Goal: Task Accomplishment & Management: Manage account settings

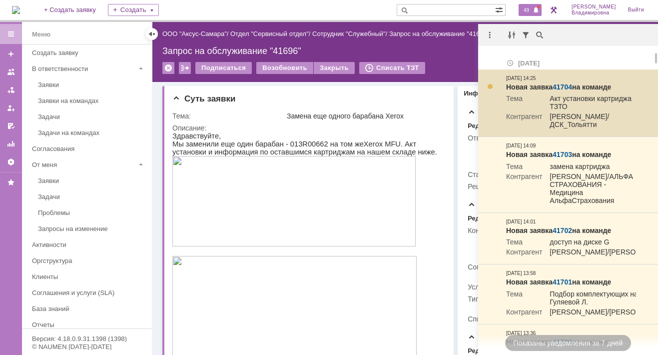
click at [596, 82] on td "Новая заявка 41704 на команде Тема Акт установки картриджа ТЗТО Контрагент Кушн…" at bounding box center [571, 102] width 138 height 67
click at [557, 83] on link "41704" at bounding box center [562, 87] width 19 height 8
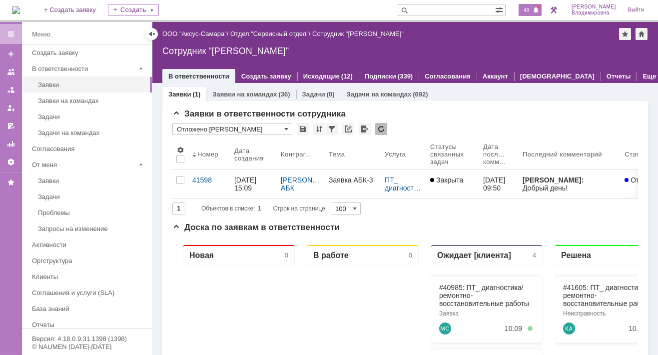
click at [536, 4] on div "49" at bounding box center [530, 10] width 23 height 12
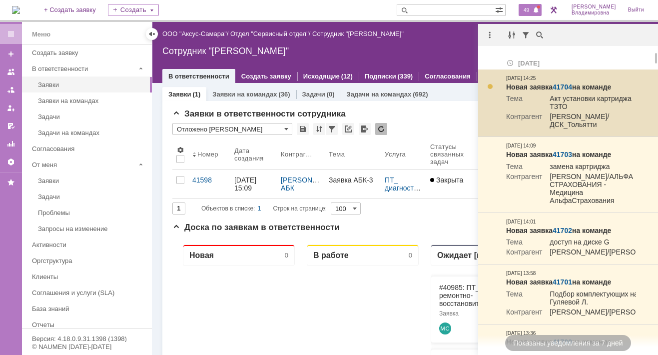
click at [563, 83] on link "41704" at bounding box center [562, 87] width 19 height 8
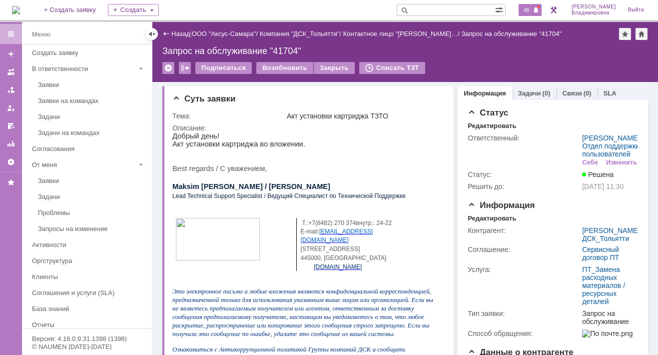
click at [528, 6] on span "48" at bounding box center [526, 9] width 11 height 7
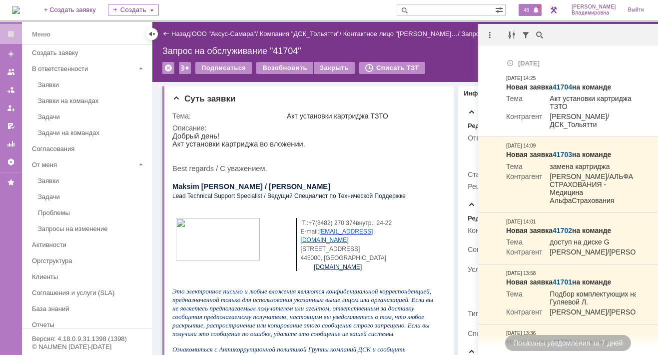
click at [540, 11] on span at bounding box center [536, 10] width 7 height 8
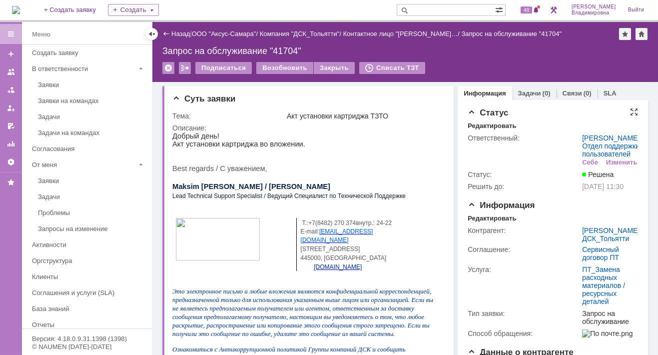
click at [550, 167] on td "Ответственный:" at bounding box center [524, 150] width 112 height 36
click at [530, 7] on span "48" at bounding box center [526, 9] width 11 height 7
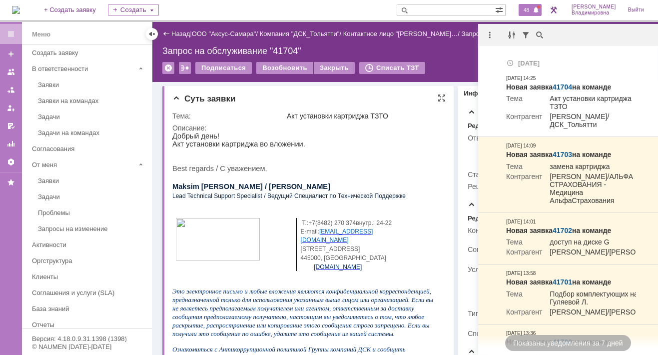
click at [302, 156] on p at bounding box center [305, 152] width 266 height 8
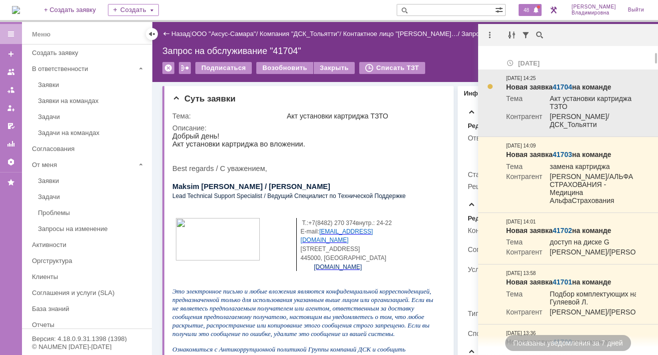
click at [605, 132] on td "Новая заявка 41704 на команде Тема Акт установки картриджа ТЗТО Контрагент Кушн…" at bounding box center [571, 102] width 138 height 67
drag, startPoint x: 603, startPoint y: 129, endPoint x: 444, endPoint y: 127, distance: 158.5
click at [602, 129] on td "[PERSON_NAME]/ДСК_Тольятти" at bounding box center [589, 121] width 94 height 18
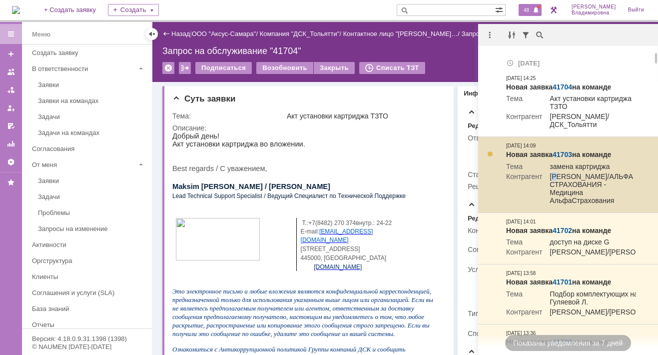
click at [557, 176] on td "[PERSON_NAME]/АЛЬФА СТРАХОВАНИЯ - Медицина АльфаСтрахования" at bounding box center [589, 189] width 94 height 34
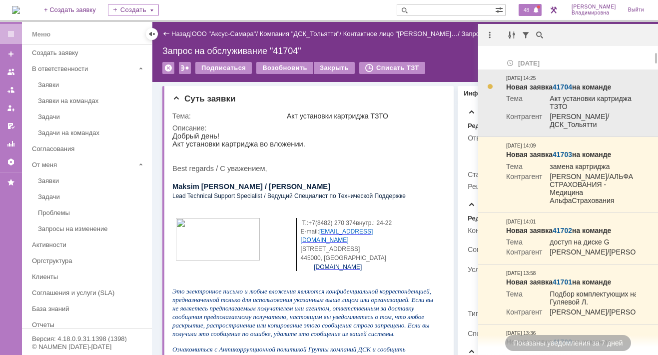
click at [550, 133] on td "Новая заявка 41704 на команде Тема Акт установки картриджа ТЗТО Контрагент Кушн…" at bounding box center [571, 102] width 138 height 67
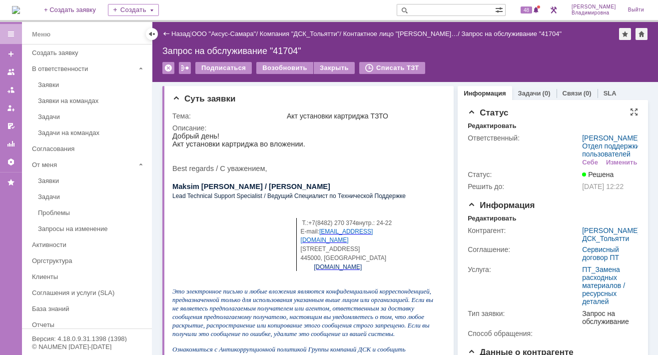
click at [571, 168] on td "Ответственный:" at bounding box center [524, 150] width 112 height 36
click at [532, 12] on span "48" at bounding box center [526, 9] width 11 height 7
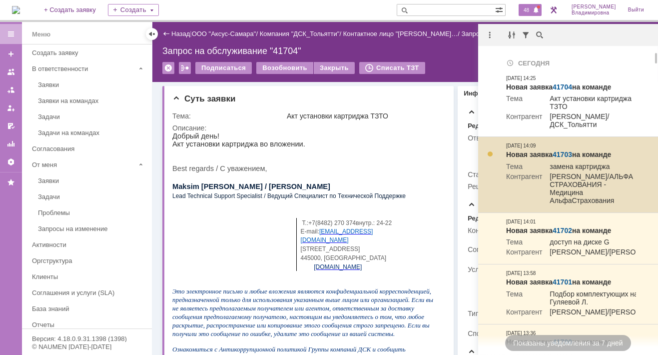
drag, startPoint x: 551, startPoint y: 210, endPoint x: 546, endPoint y: 208, distance: 5.2
click at [550, 206] on td "[PERSON_NAME]/АЛЬФА СТРАХОВАНИЯ - Медицина АльфаСтрахования" at bounding box center [589, 189] width 94 height 34
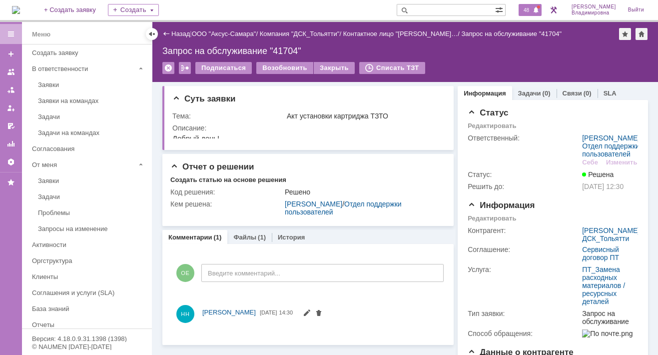
click at [532, 9] on span "48" at bounding box center [526, 9] width 11 height 7
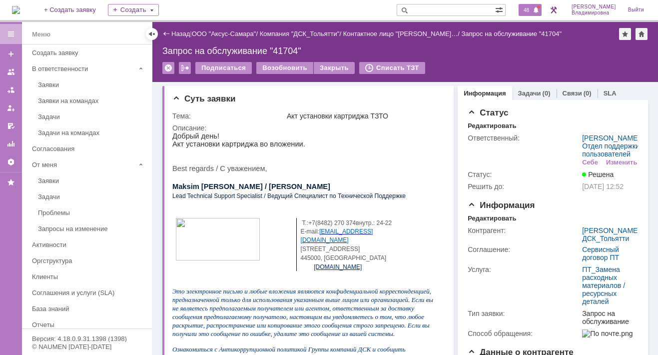
click at [538, 7] on div "48" at bounding box center [530, 10] width 23 height 12
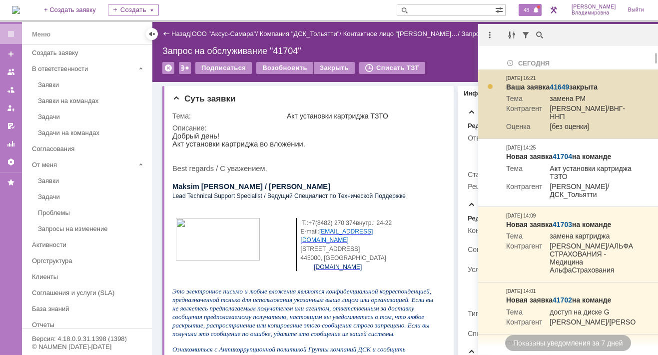
click at [556, 85] on link "41649" at bounding box center [559, 87] width 19 height 8
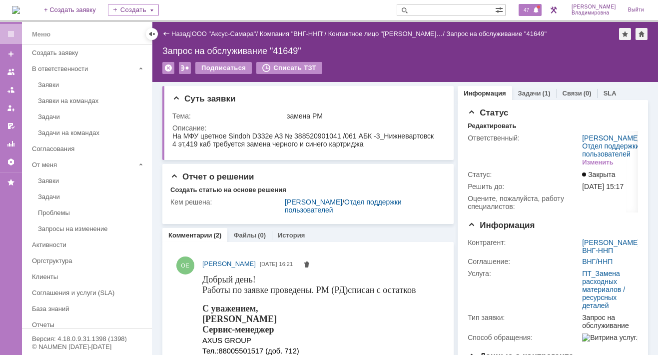
click at [532, 12] on span "47" at bounding box center [526, 9] width 11 height 7
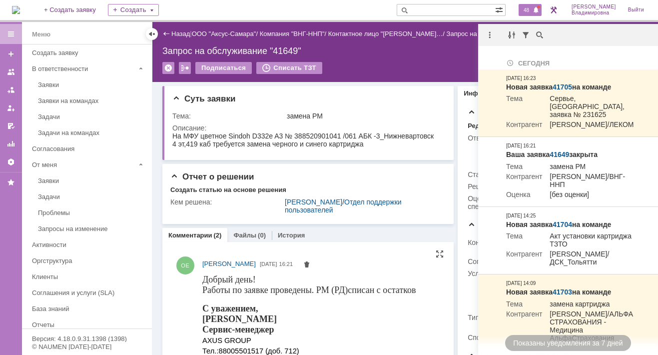
click at [368, 339] on div "С уважением, Орлова Елена Сервис-менеджер AXUS GROUP Тел.: 88005501517 (доб. 71…" at bounding box center [309, 351] width 214 height 97
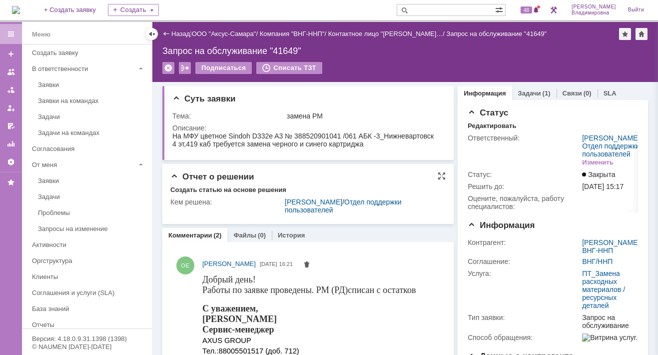
click at [422, 174] on div "Отчет о решении" at bounding box center [307, 177] width 275 height 10
click at [539, 9] on span at bounding box center [536, 10] width 7 height 8
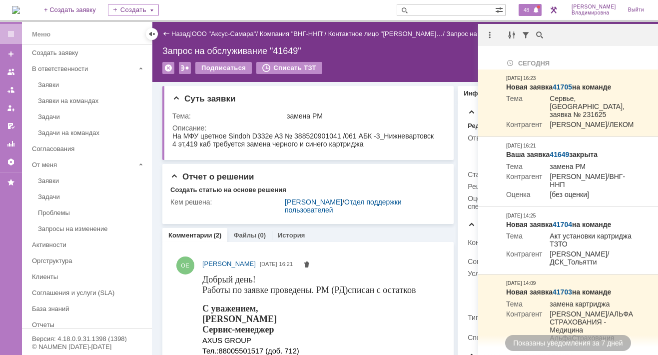
click at [530, 10] on span "48" at bounding box center [526, 9] width 11 height 7
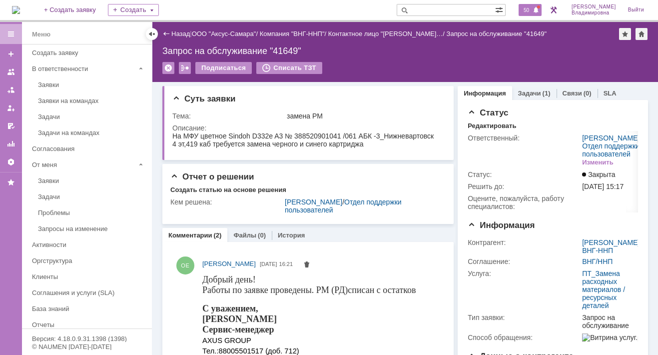
click at [529, 11] on span "50" at bounding box center [526, 9] width 11 height 7
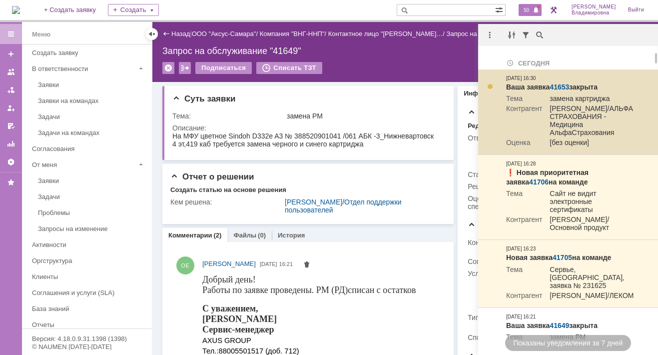
click at [564, 85] on link "41653" at bounding box center [559, 87] width 19 height 8
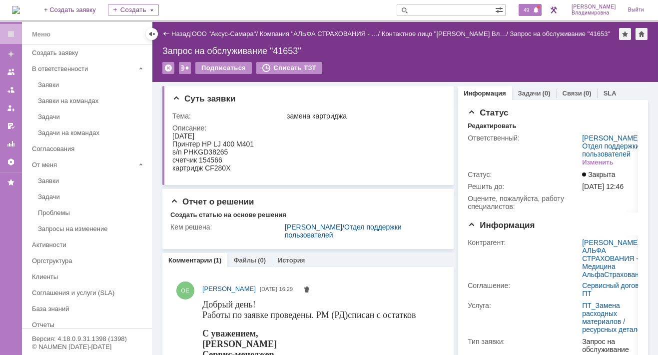
click at [531, 9] on span "49" at bounding box center [526, 9] width 11 height 7
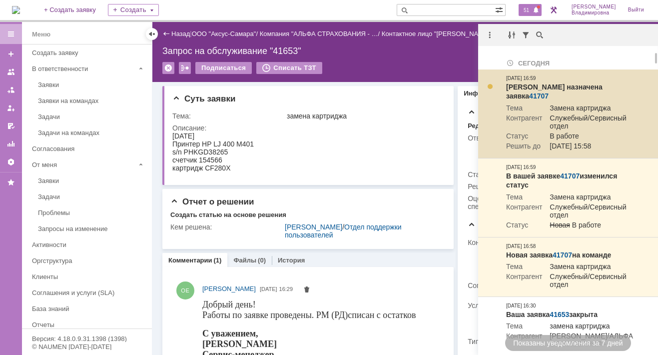
click at [549, 92] on link "41707" at bounding box center [538, 96] width 19 height 8
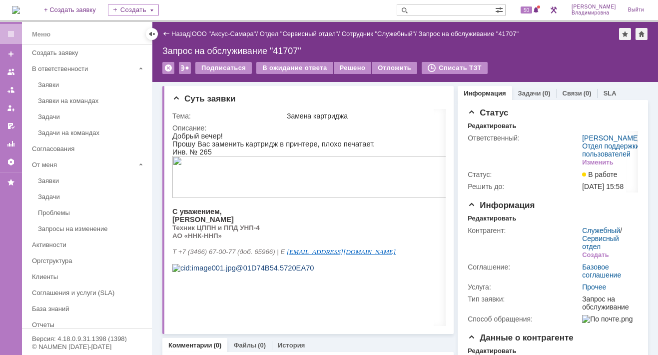
click at [525, 19] on div "50" at bounding box center [527, 10] width 30 height 20
click at [532, 9] on span "50" at bounding box center [526, 9] width 11 height 7
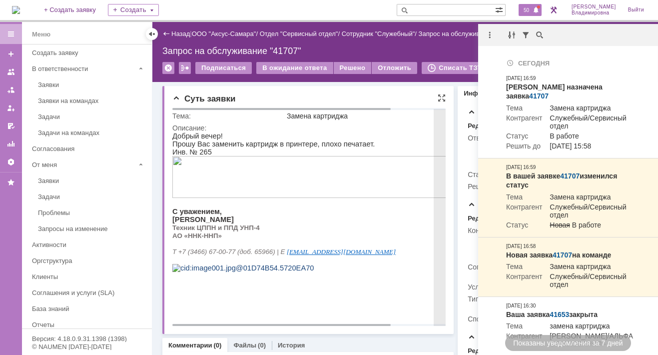
click at [339, 222] on p "[PERSON_NAME]" at bounding box center [341, 219] width 338 height 8
click at [297, 207] on p at bounding box center [341, 203] width 338 height 8
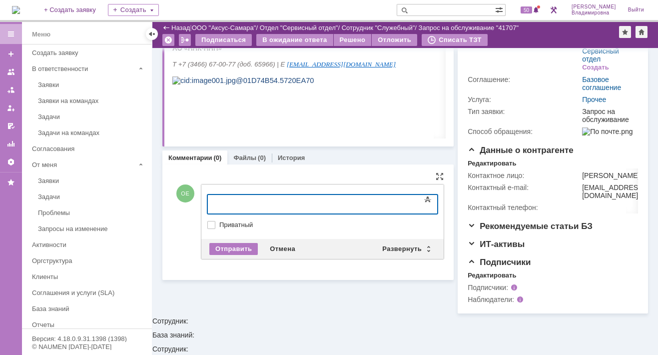
scroll to position [153, 0]
click at [404, 247] on div "Развернуть" at bounding box center [405, 249] width 59 height 12
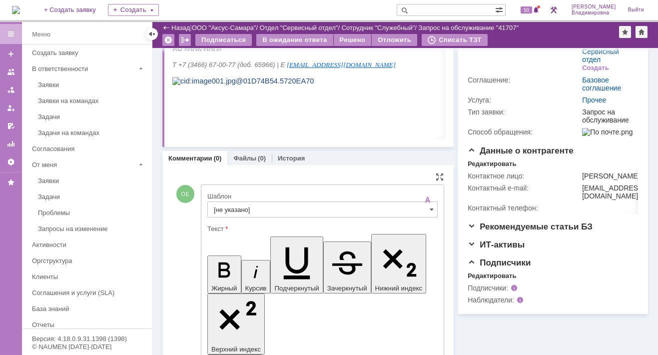
scroll to position [0, 0]
click at [218, 207] on input "[не указано]" at bounding box center [322, 209] width 230 height 16
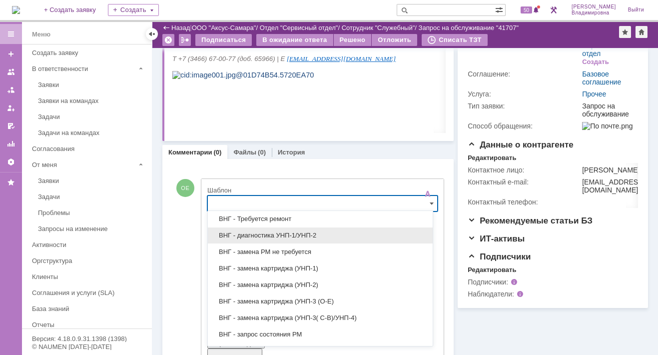
scroll to position [200, 0]
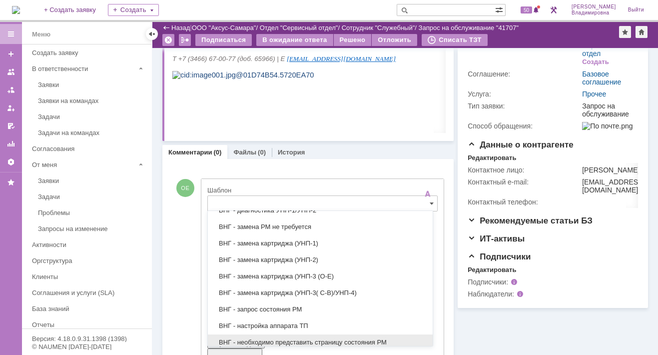
click at [258, 338] on span "ВНГ - необходимо представить страницу состояния РМ" at bounding box center [320, 342] width 213 height 8
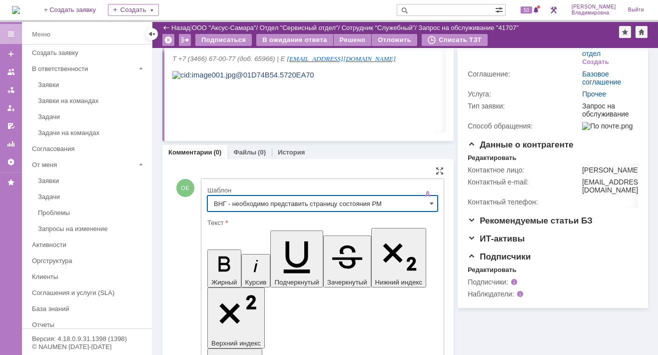
type input "ВНГ - необходимо представить страницу состояния РМ"
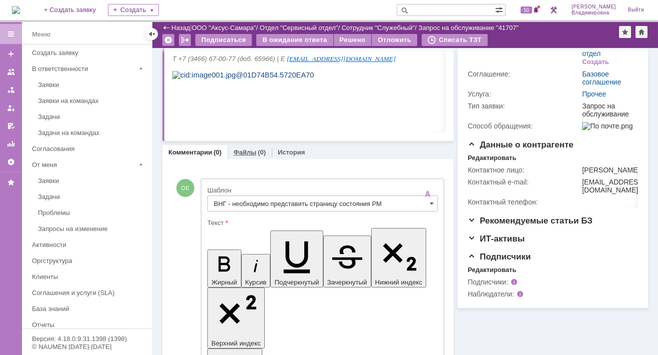
click at [236, 150] on link "Файлы" at bounding box center [244, 151] width 23 height 7
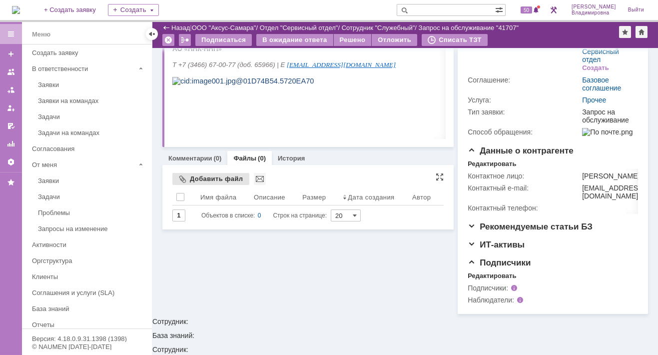
click at [196, 175] on div "Добавить файл" at bounding box center [210, 179] width 77 height 12
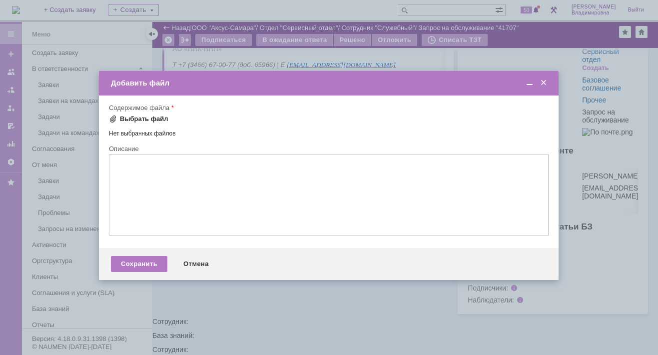
click at [129, 117] on div "Выбрать файл" at bounding box center [144, 119] width 48 height 8
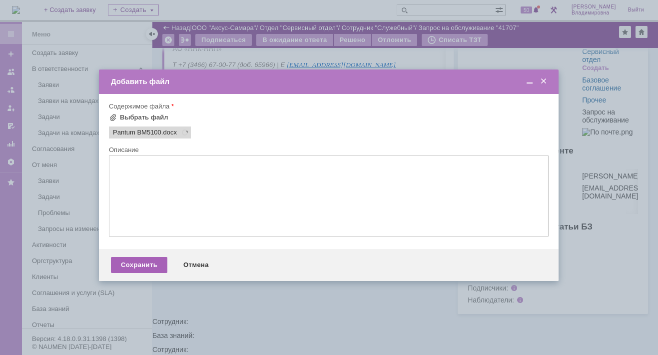
click at [146, 270] on div "Сохранить" at bounding box center [139, 265] width 56 height 16
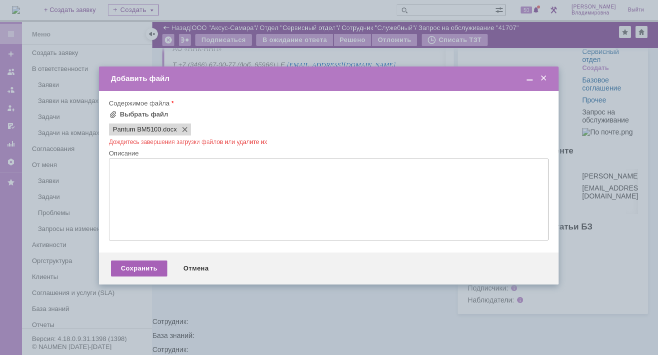
scroll to position [0, 0]
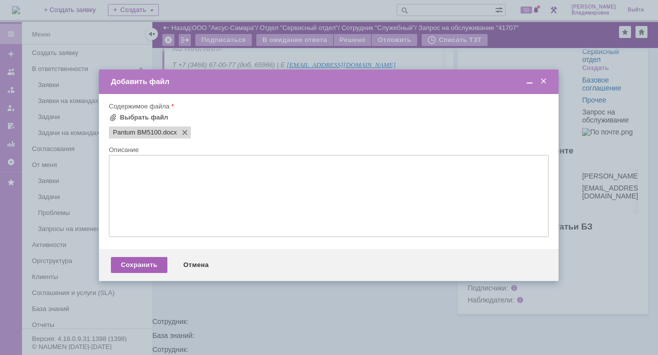
click at [152, 266] on div "Сохранить" at bounding box center [139, 265] width 56 height 16
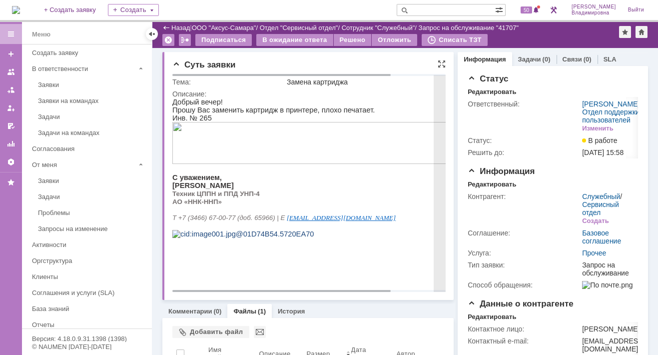
scroll to position [150, 0]
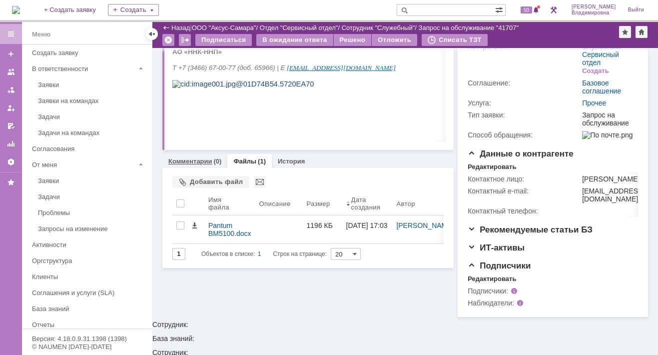
click at [197, 159] on link "Комментарии" at bounding box center [190, 160] width 44 height 7
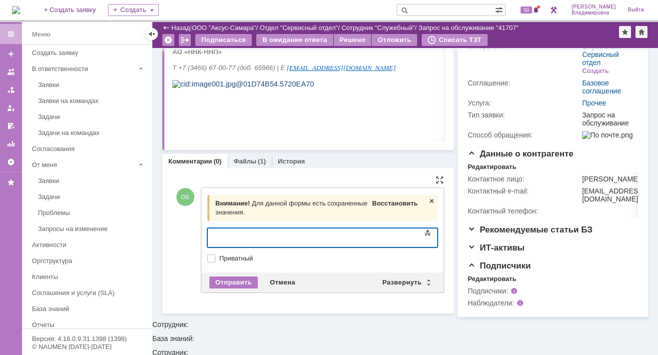
click at [394, 200] on span "Восстановить" at bounding box center [394, 202] width 45 height 7
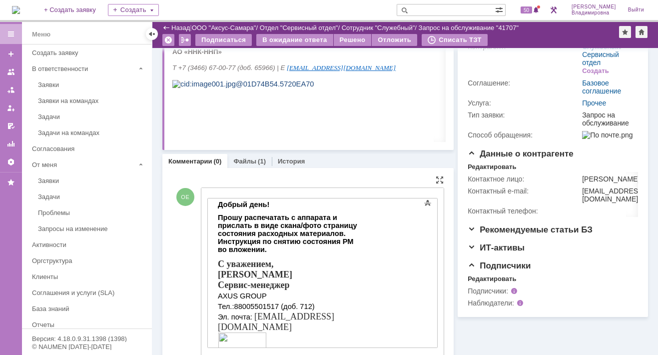
scroll to position [212, 0]
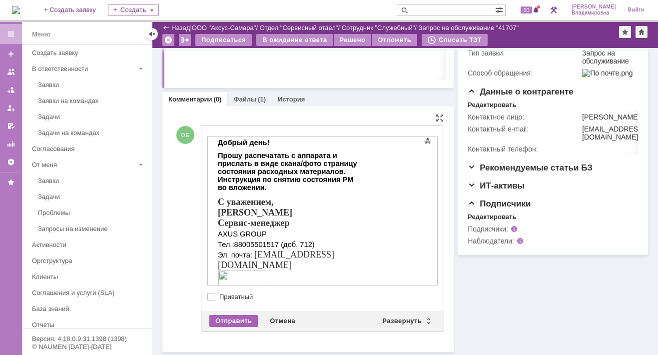
click at [251, 319] on div "Отправить" at bounding box center [233, 321] width 48 height 12
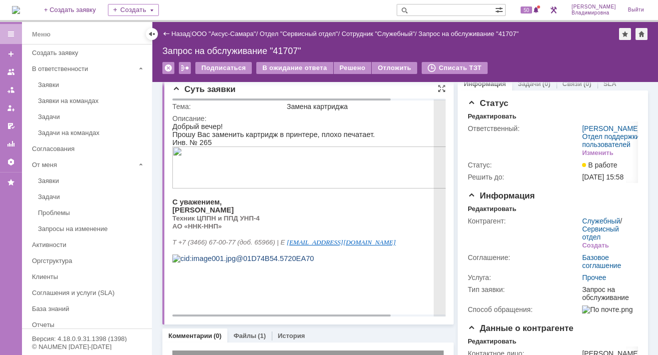
scroll to position [0, 0]
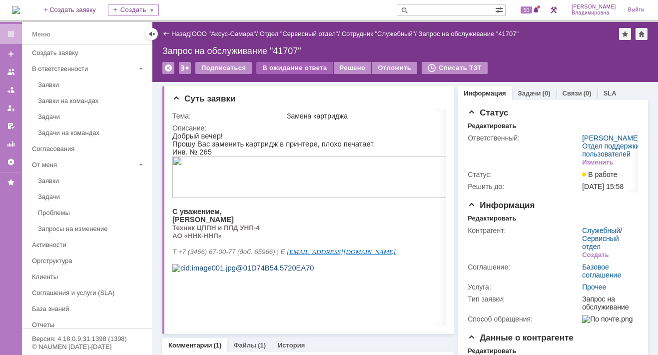
click at [289, 68] on div "В ожидание ответа" at bounding box center [294, 68] width 76 height 12
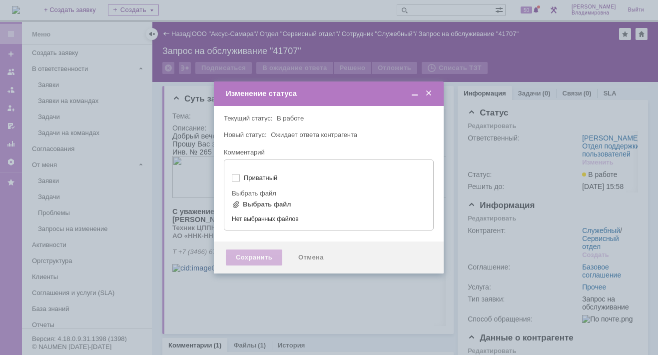
type input "[не указано]"
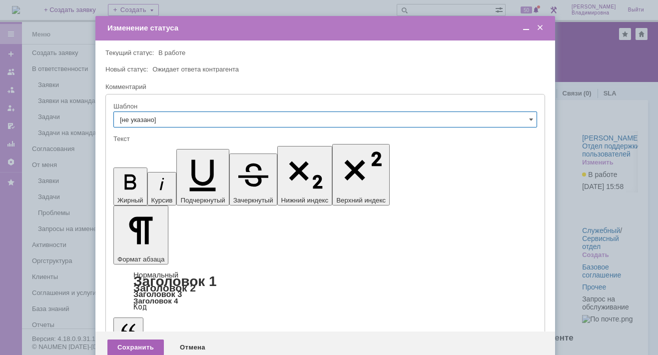
click at [136, 339] on div "Сохранить" at bounding box center [135, 347] width 56 height 16
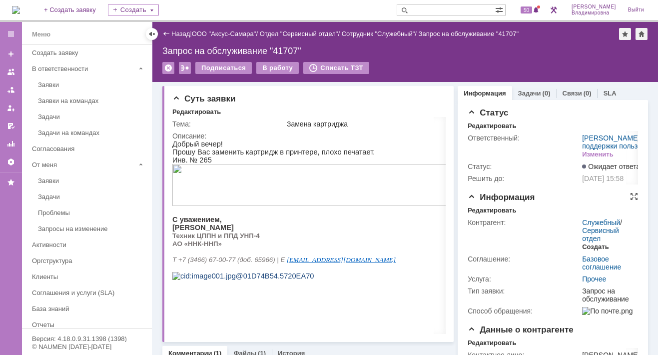
click at [589, 251] on div "Создать" at bounding box center [595, 247] width 26 height 8
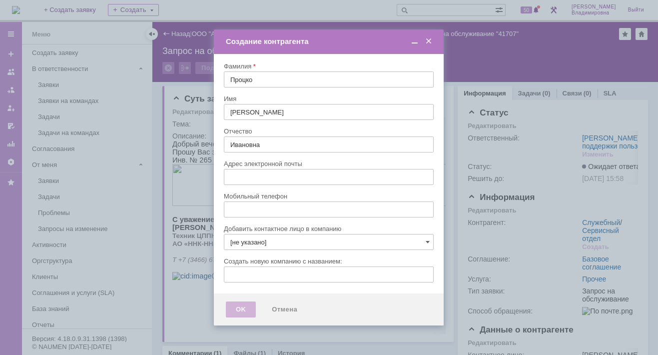
type input "[EMAIL_ADDRESS][DOMAIN_NAME]"
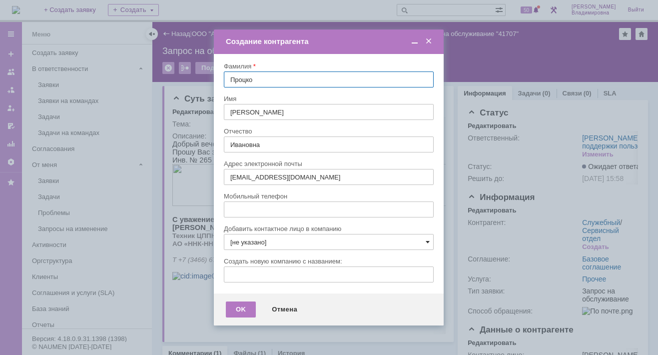
click at [427, 239] on span at bounding box center [428, 242] width 4 height 8
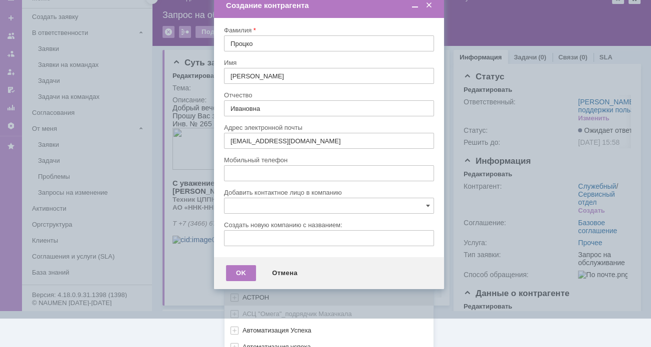
scroll to position [297, 0]
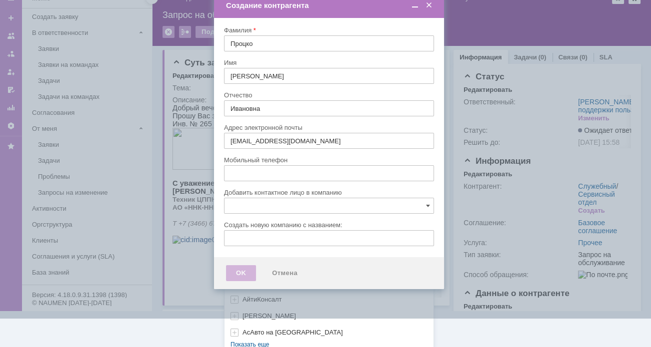
click at [246, 340] on link "Показать еще" at bounding box center [249, 344] width 50 height 15
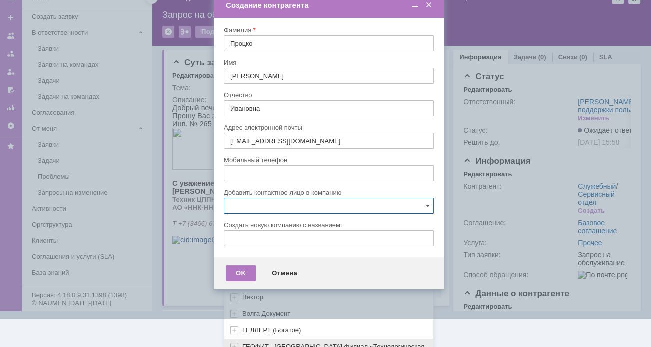
scroll to position [447, 0]
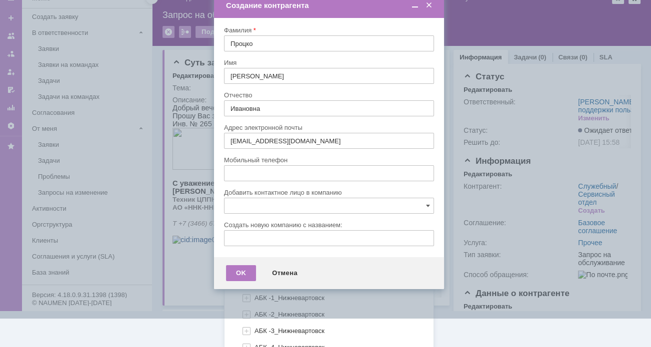
click at [250, 278] on span "ВНГ-ННП" at bounding box center [256, 281] width 29 height 7
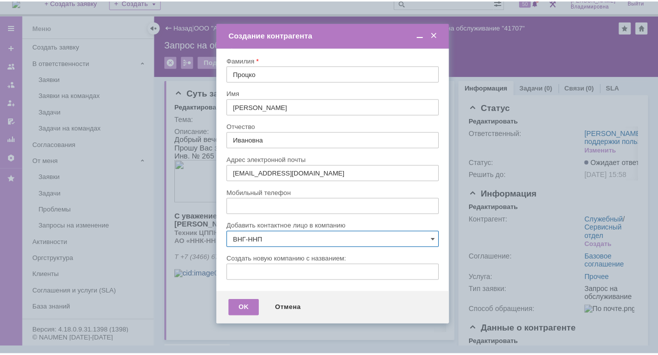
scroll to position [0, 0]
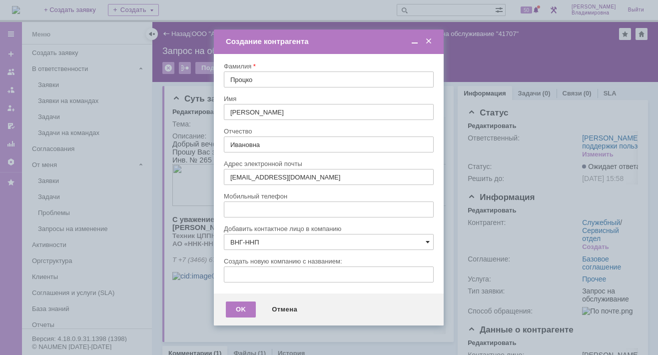
click at [428, 241] on span at bounding box center [428, 242] width 4 height 8
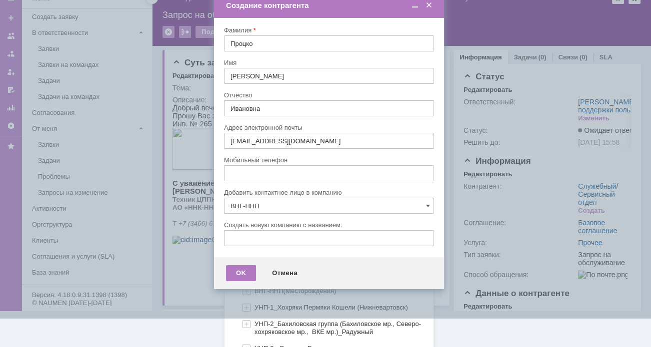
scroll to position [649, 0]
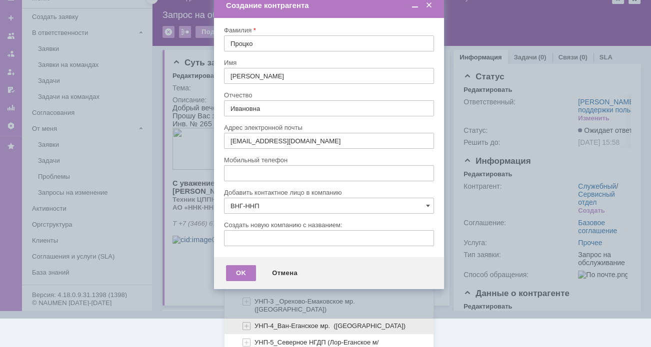
click at [263, 322] on span "УНП-4_Ван-Еганское мр. ([GEOGRAPHIC_DATA])" at bounding box center [329, 325] width 151 height 7
type input "УНП-4_Ван-Еганское мр. ([GEOGRAPHIC_DATA])"
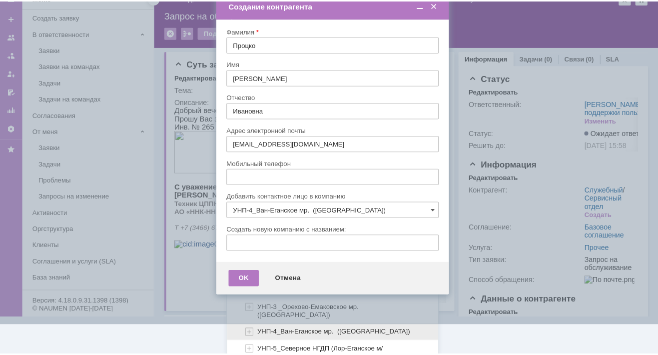
scroll to position [0, 0]
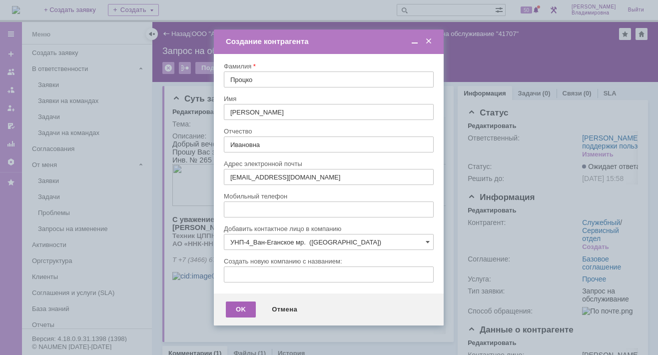
click at [243, 310] on div "OK" at bounding box center [241, 309] width 30 height 16
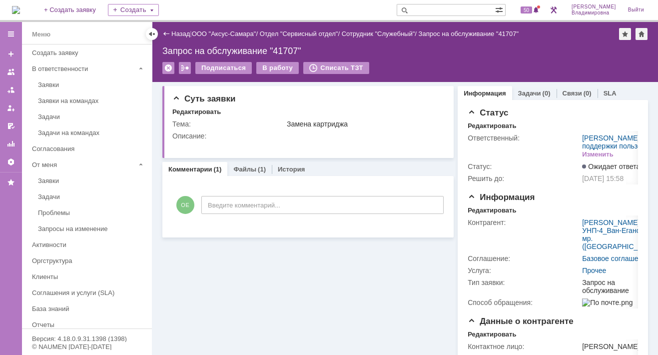
click at [199, 165] on link "Комментарии" at bounding box center [190, 168] width 44 height 7
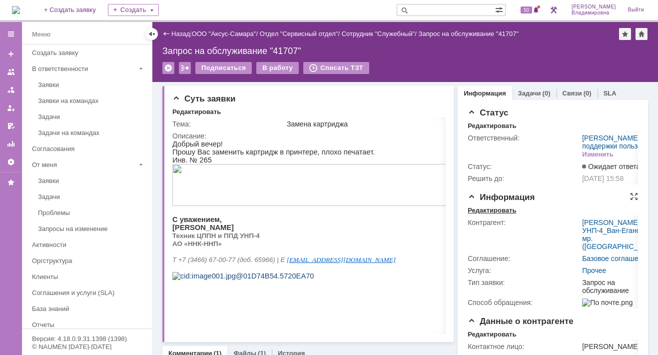
click at [491, 214] on div "Редактировать" at bounding box center [492, 210] width 48 height 8
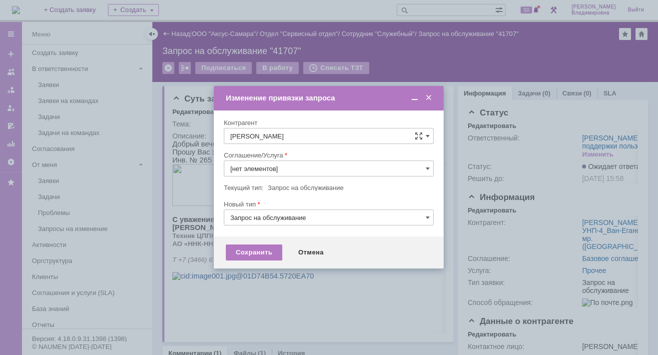
type input "Прочее"
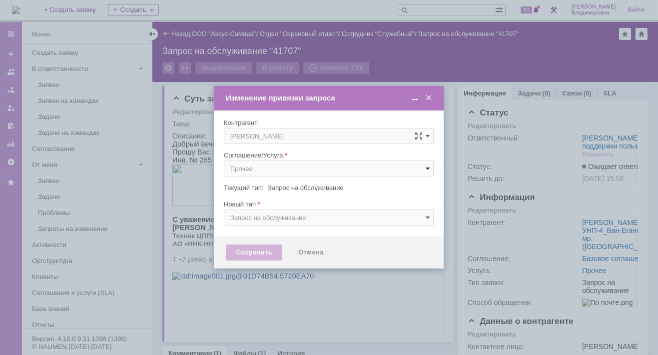
click at [426, 167] on span at bounding box center [428, 168] width 4 height 8
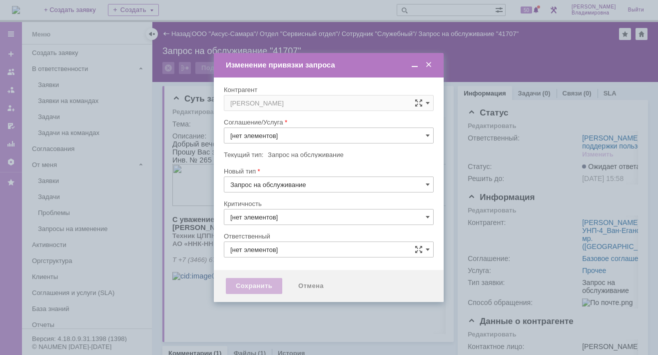
type input "Прочее"
type input "3. Низкая"
type input "[не указано]"
type input "[PERSON_NAME]"
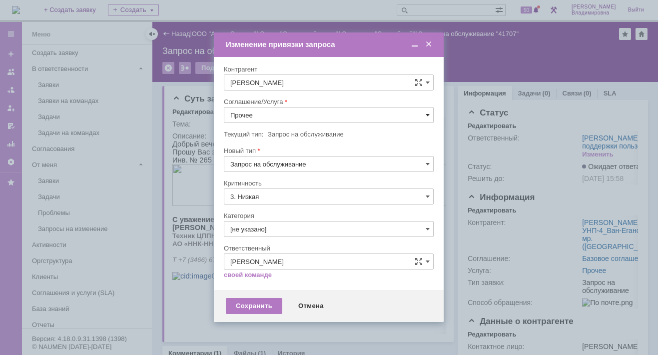
click at [427, 114] on span at bounding box center [428, 115] width 4 height 8
click at [269, 234] on span "ПТ_Замена расходных материалов / ресурсных деталей" at bounding box center [328, 238] width 197 height 8
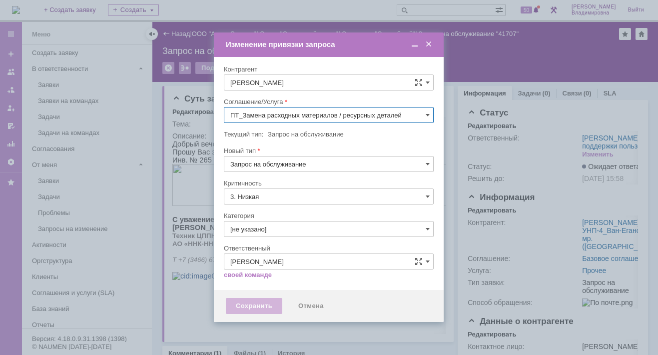
type input "ПТ_Замена расходных материалов / ресурсных деталей"
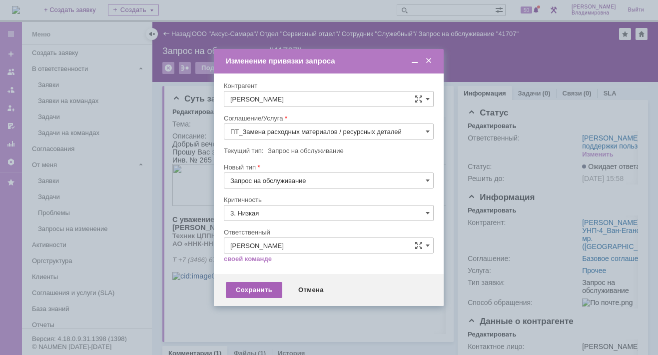
click at [250, 289] on div "Сохранить" at bounding box center [254, 290] width 56 height 16
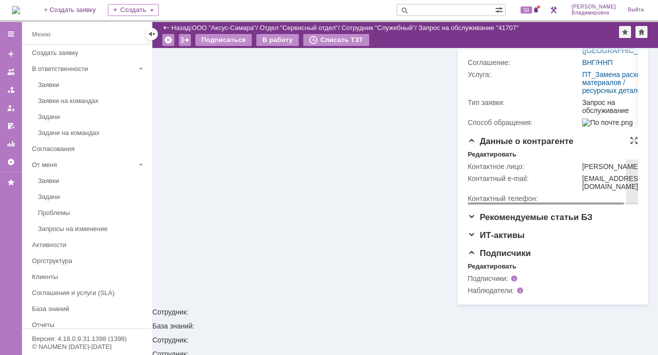
scroll to position [161, 0]
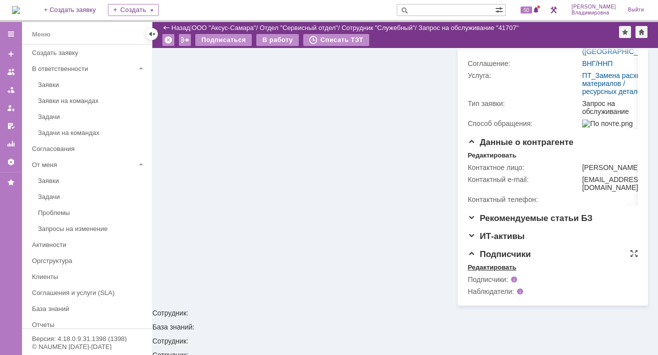
click at [482, 271] on div "Редактировать" at bounding box center [492, 267] width 48 height 8
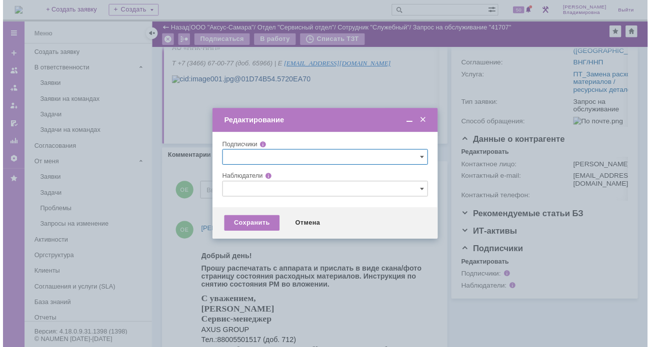
scroll to position [0, 0]
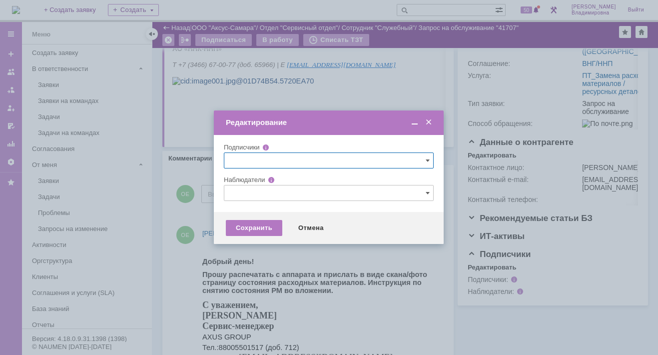
click at [235, 192] on input "text" at bounding box center [329, 193] width 210 height 16
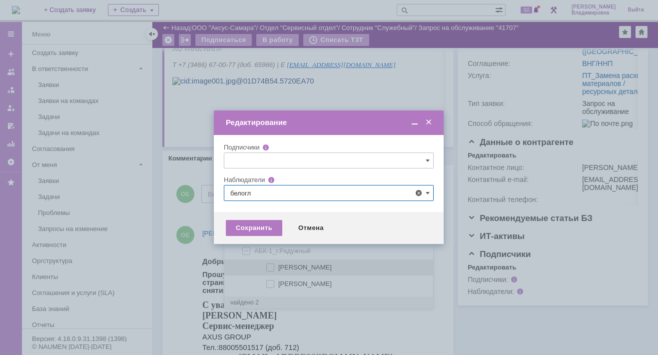
click at [278, 265] on span at bounding box center [278, 265] width 0 height 5
click at [270, 265] on input "[PERSON_NAME]" at bounding box center [271, 267] width 6 height 6
type input "[PERSON_NAME]"
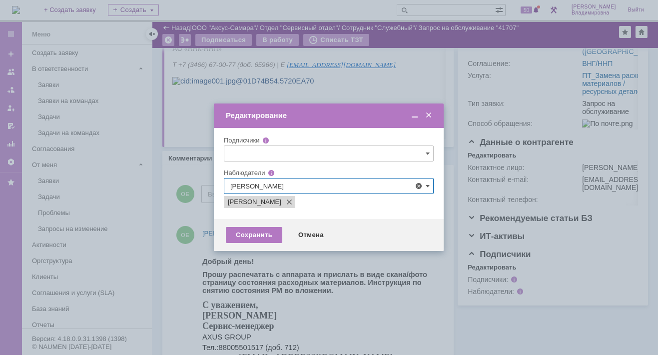
click at [199, 249] on div at bounding box center [329, 177] width 658 height 355
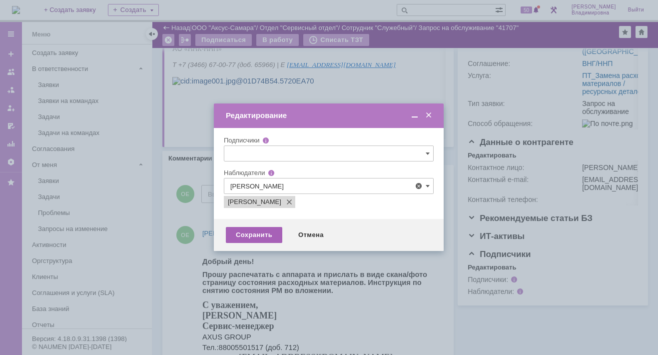
click at [261, 238] on div "Сохранить" at bounding box center [254, 235] width 56 height 16
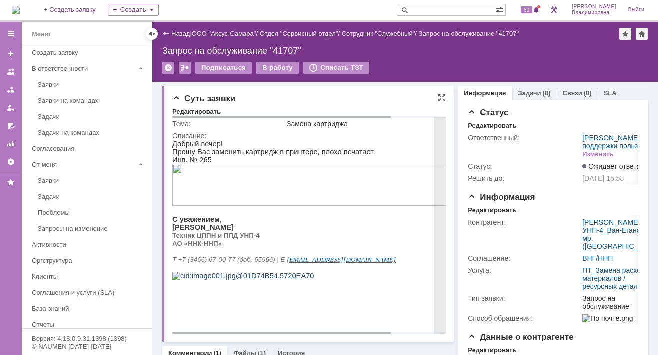
click at [417, 136] on div "Описание:" at bounding box center [341, 136] width 338 height 8
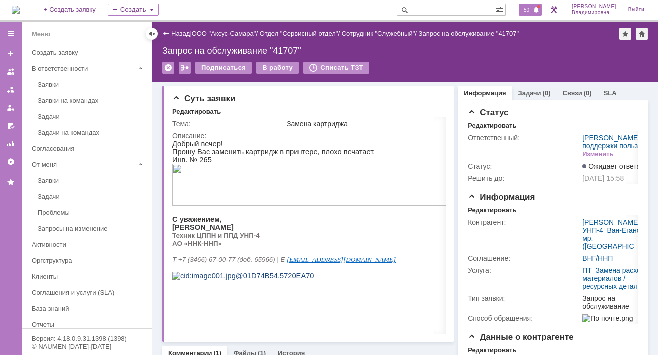
click at [532, 9] on span "50" at bounding box center [526, 9] width 11 height 7
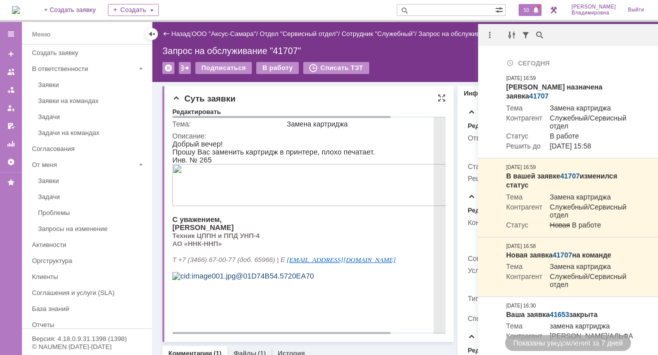
click at [332, 231] on p "[PERSON_NAME]" at bounding box center [341, 227] width 338 height 8
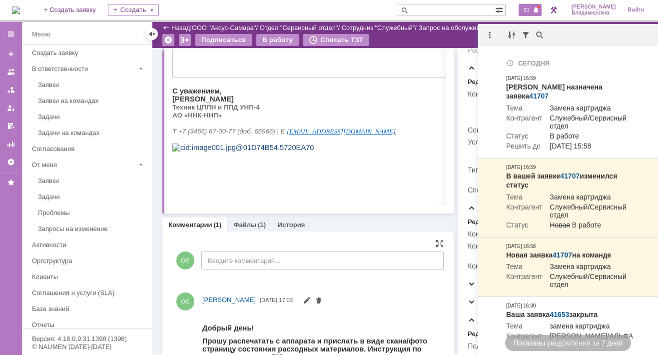
scroll to position [77, 0]
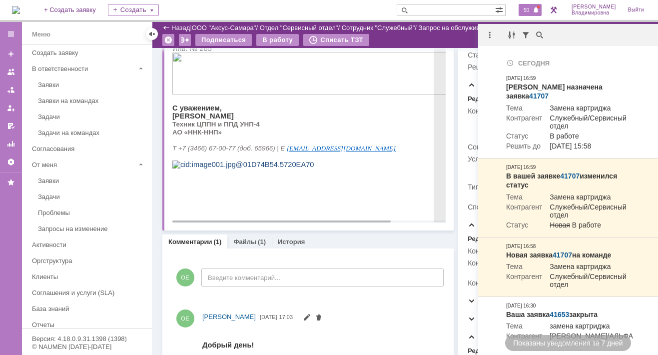
click at [389, 136] on p "АО «ННК-ННП»" at bounding box center [341, 132] width 338 height 8
click at [385, 109] on p "С уважением," at bounding box center [341, 108] width 338 height 8
